Goal: Find specific page/section: Find specific page/section

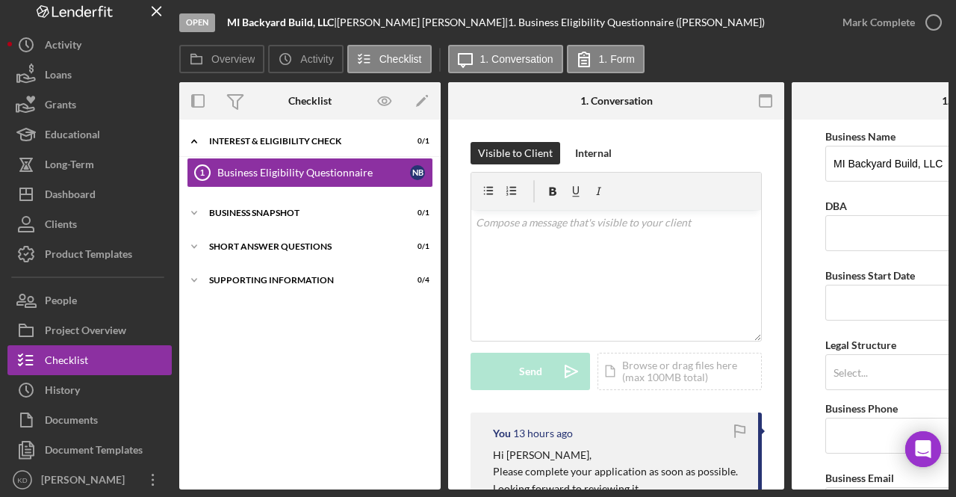
scroll to position [12, 0]
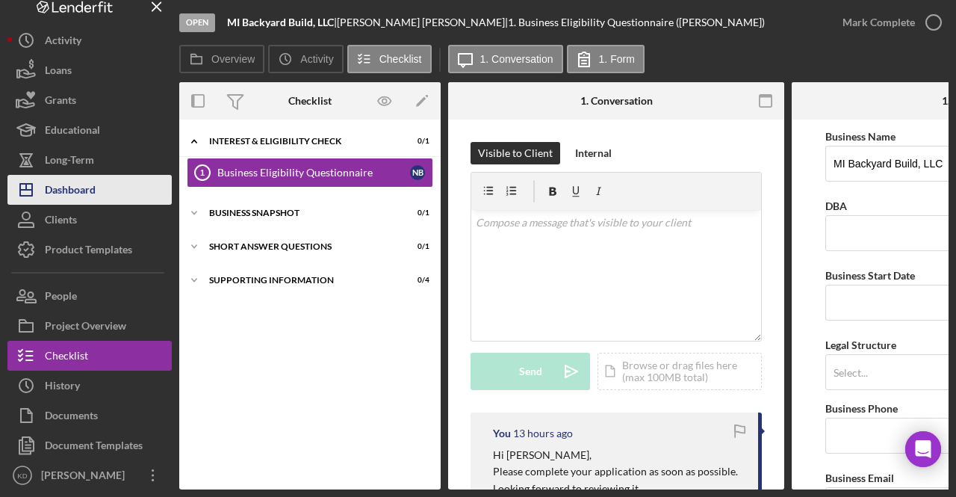
click at [78, 189] on div "Dashboard" at bounding box center [70, 192] width 51 height 34
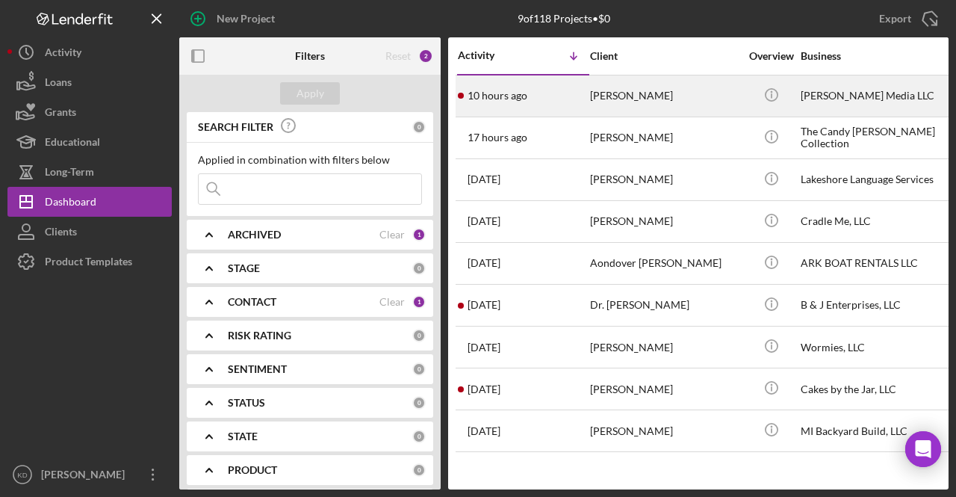
click at [631, 87] on div "[PERSON_NAME]" at bounding box center [664, 96] width 149 height 40
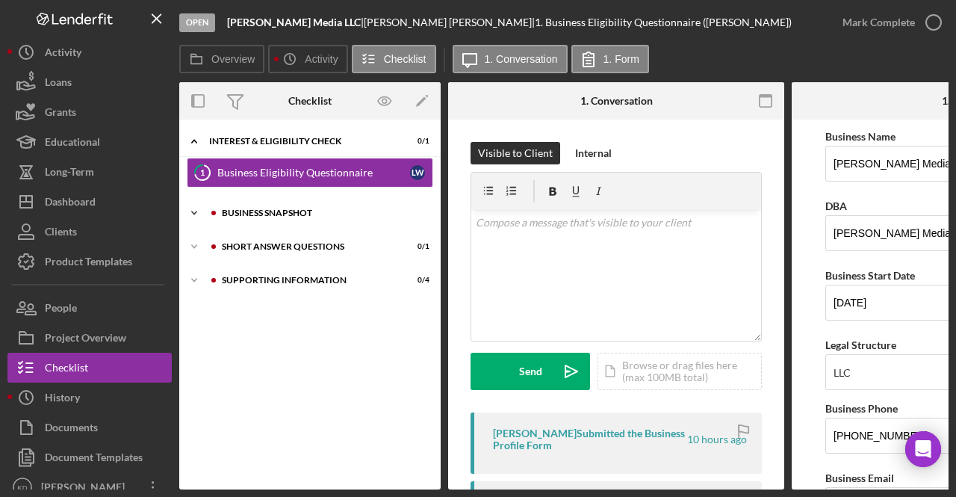
click at [271, 213] on div "Business Snapshot" at bounding box center [322, 212] width 200 height 9
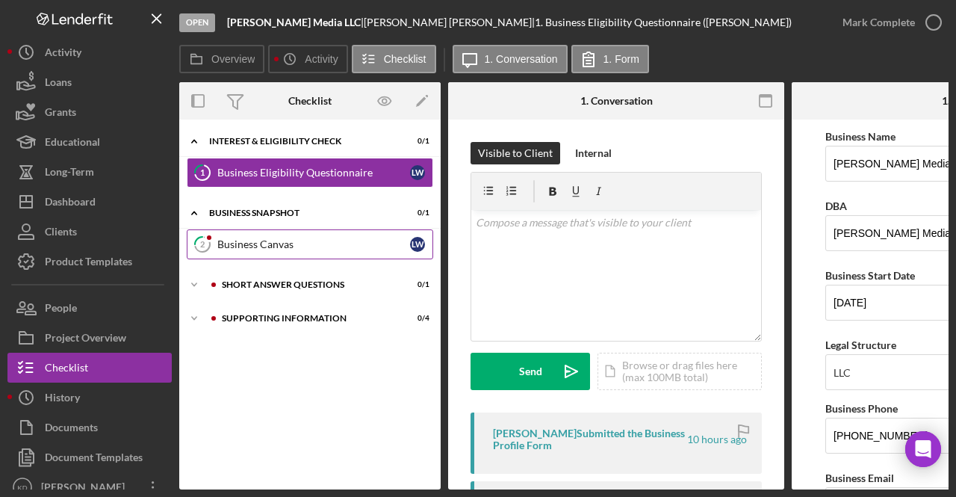
click at [273, 252] on link "2 Business Canvas [PERSON_NAME]" at bounding box center [310, 244] width 247 height 30
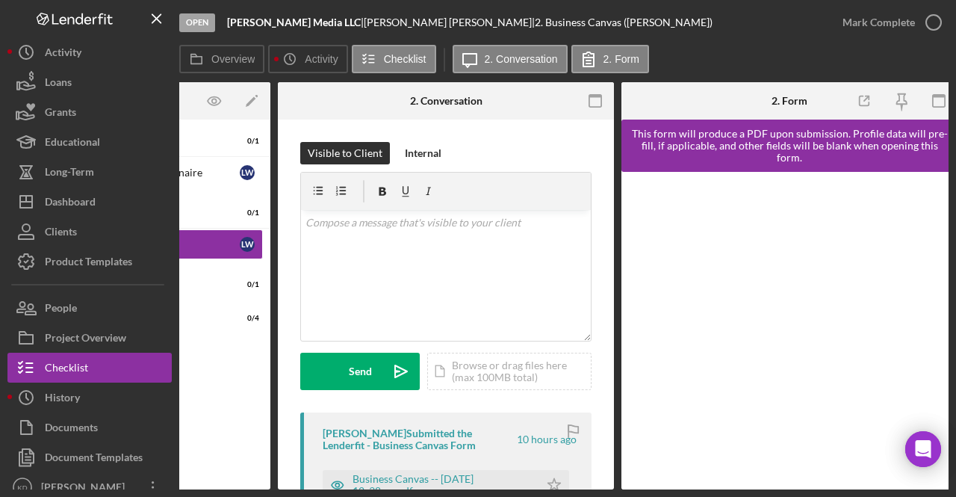
scroll to position [0, 179]
